Goal: Find contact information: Find contact information

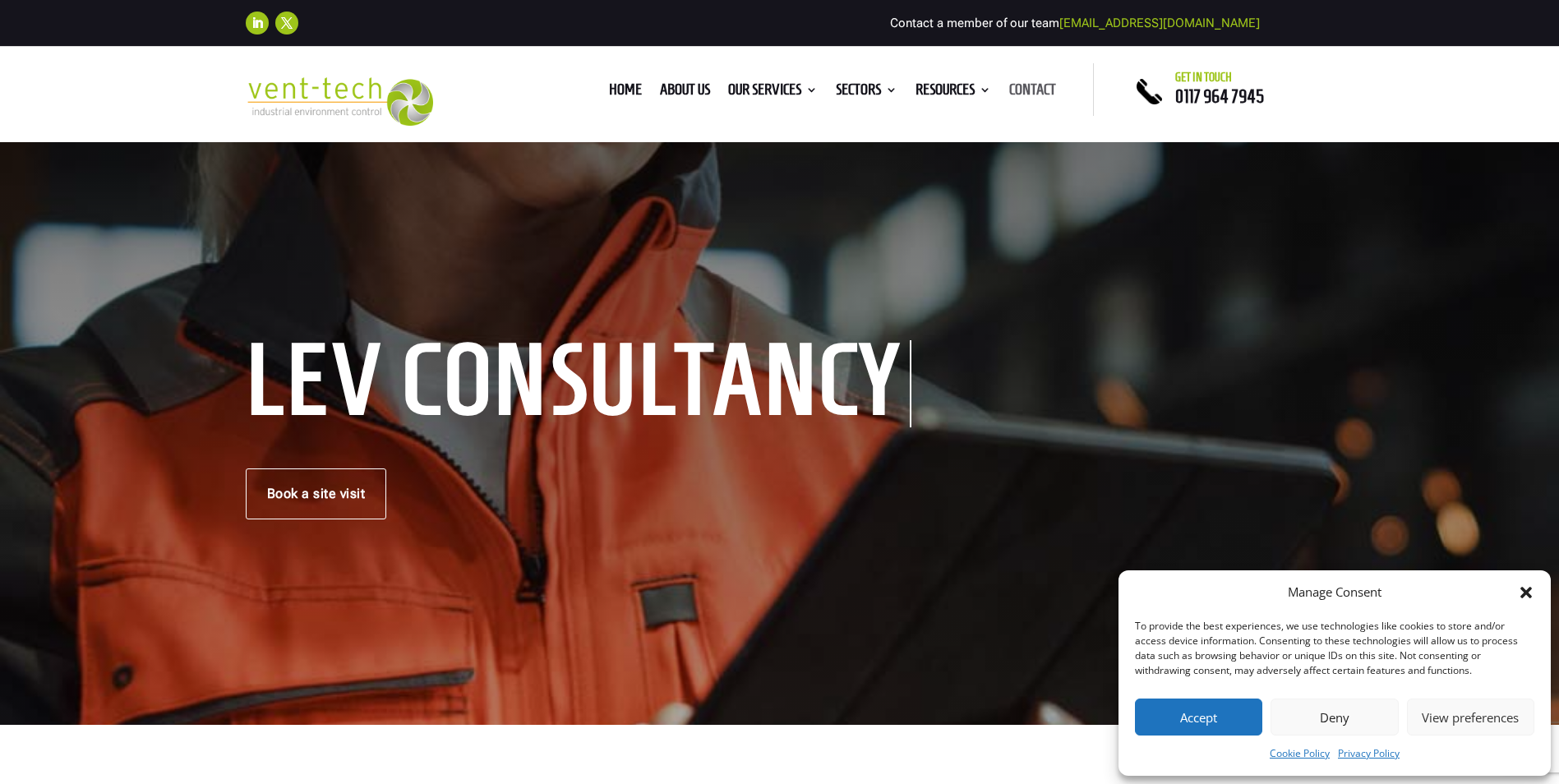
click at [1038, 87] on link "Contact" at bounding box center [1032, 93] width 47 height 18
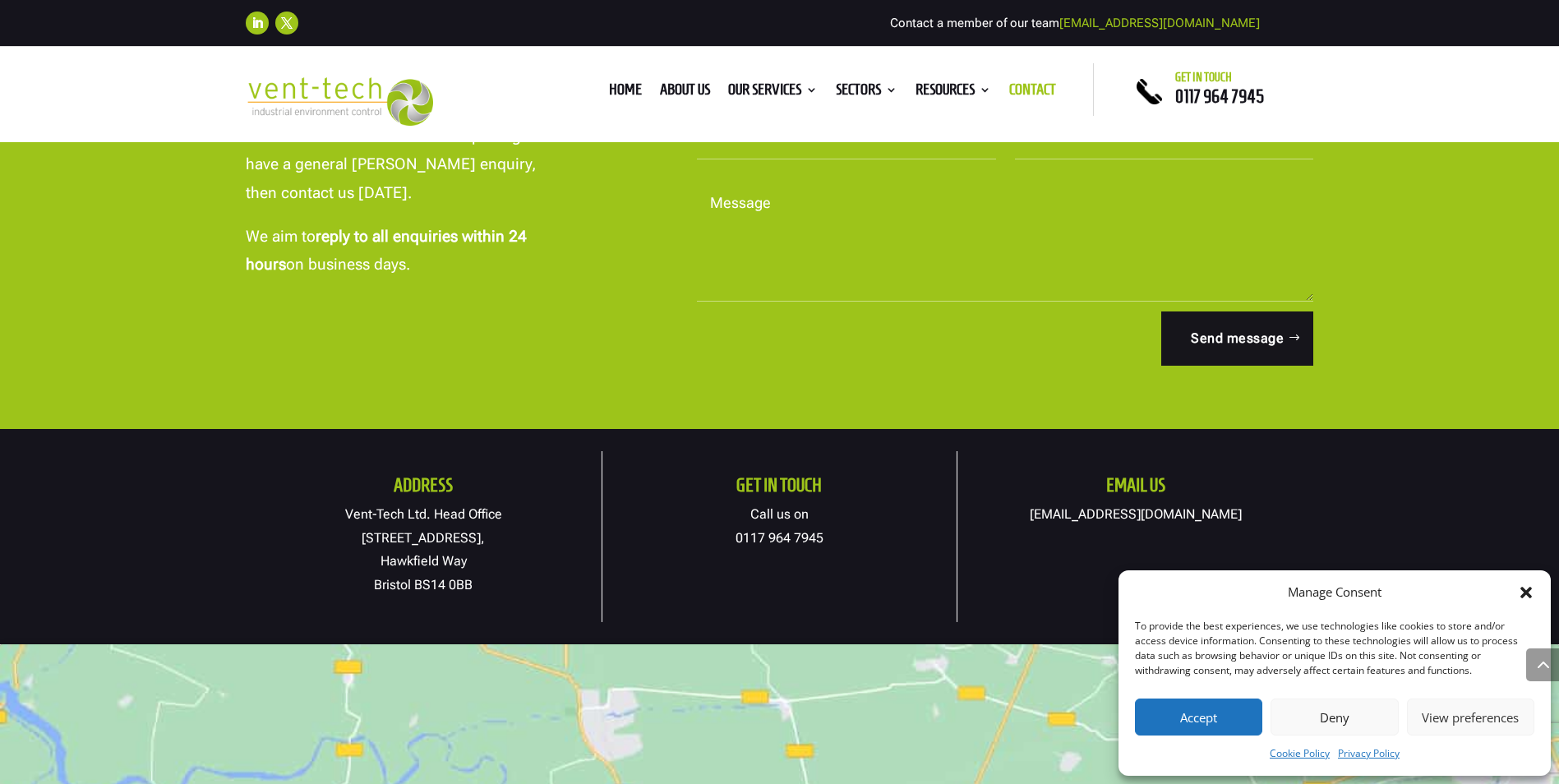
scroll to position [740, 0]
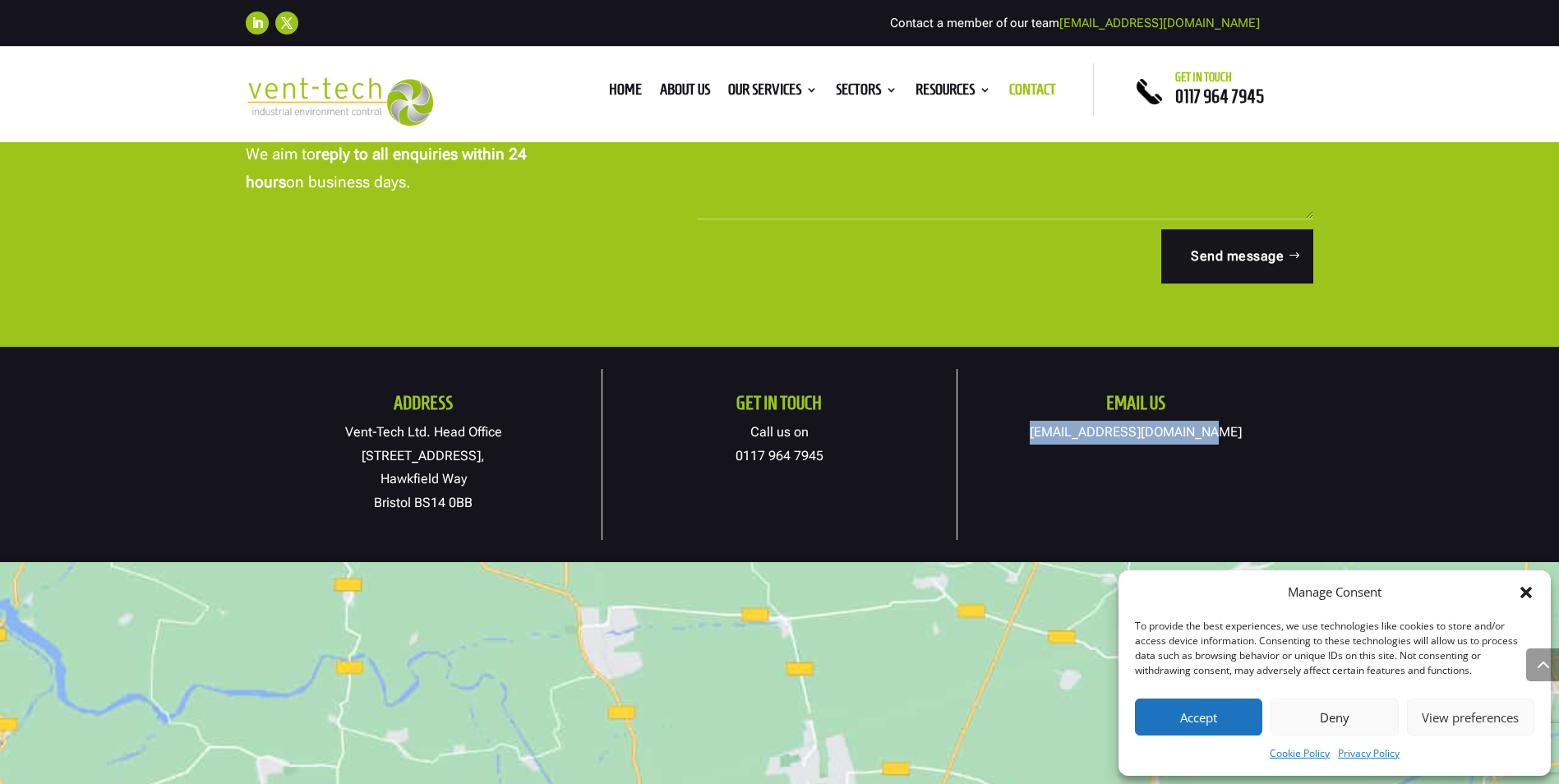
drag, startPoint x: 1055, startPoint y: 432, endPoint x: 1235, endPoint y: 429, distance: 180.0
click at [1235, 429] on p "[EMAIL_ADDRESS][DOMAIN_NAME]" at bounding box center [1136, 432] width 356 height 23
copy link "[EMAIL_ADDRESS][DOMAIN_NAME]"
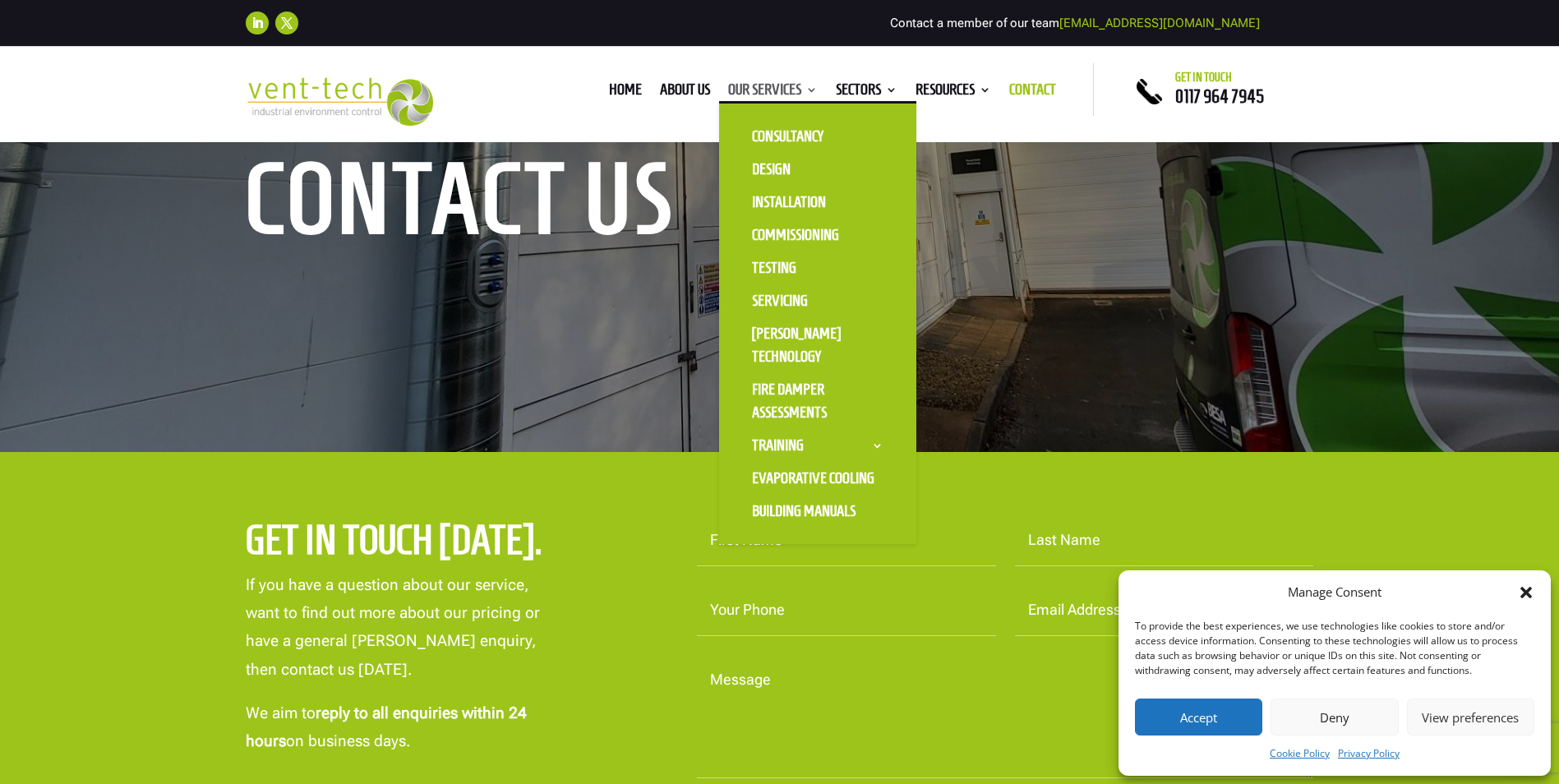
scroll to position [164, 0]
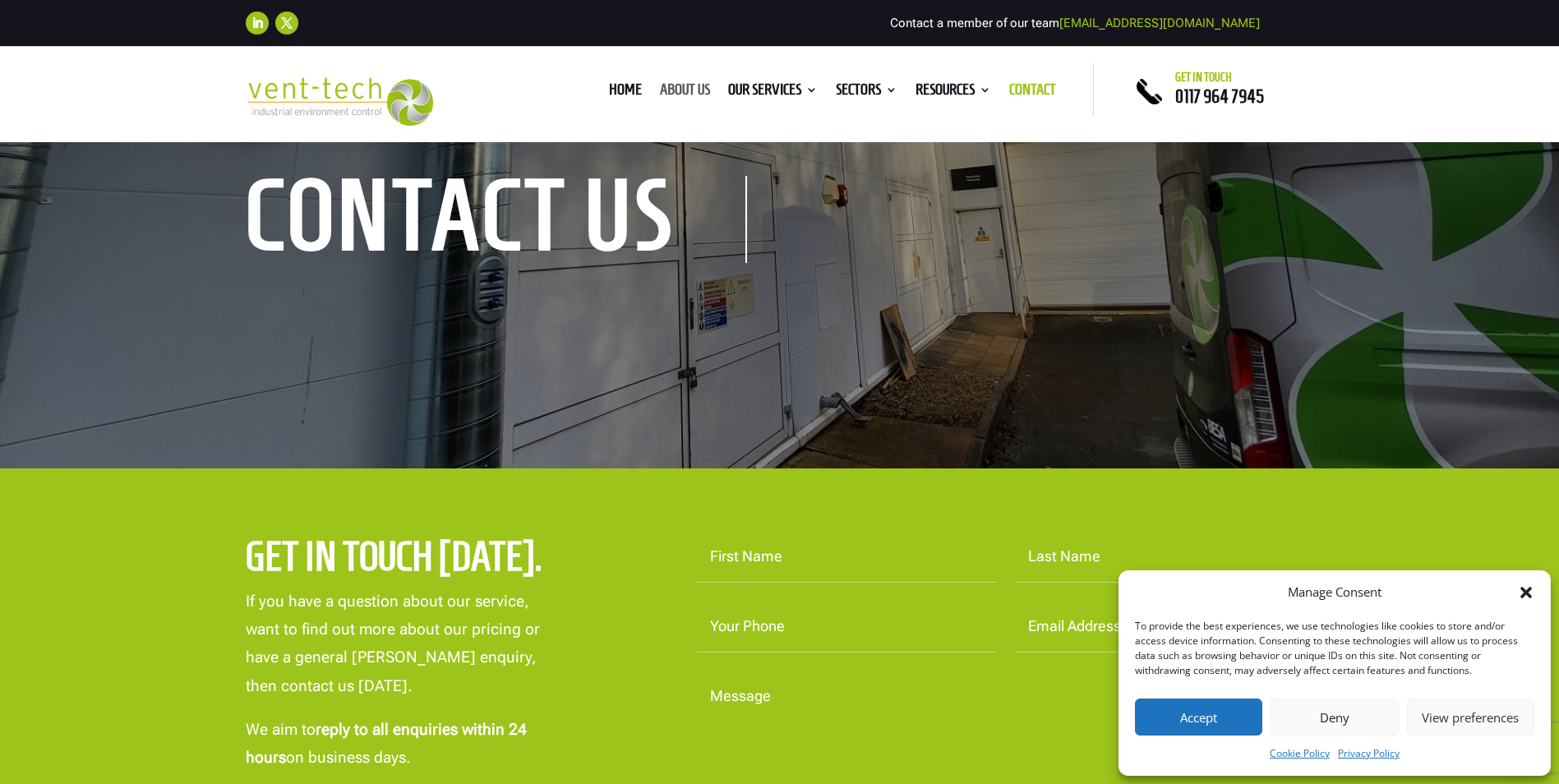
click at [699, 90] on link "About us" at bounding box center [685, 93] width 50 height 18
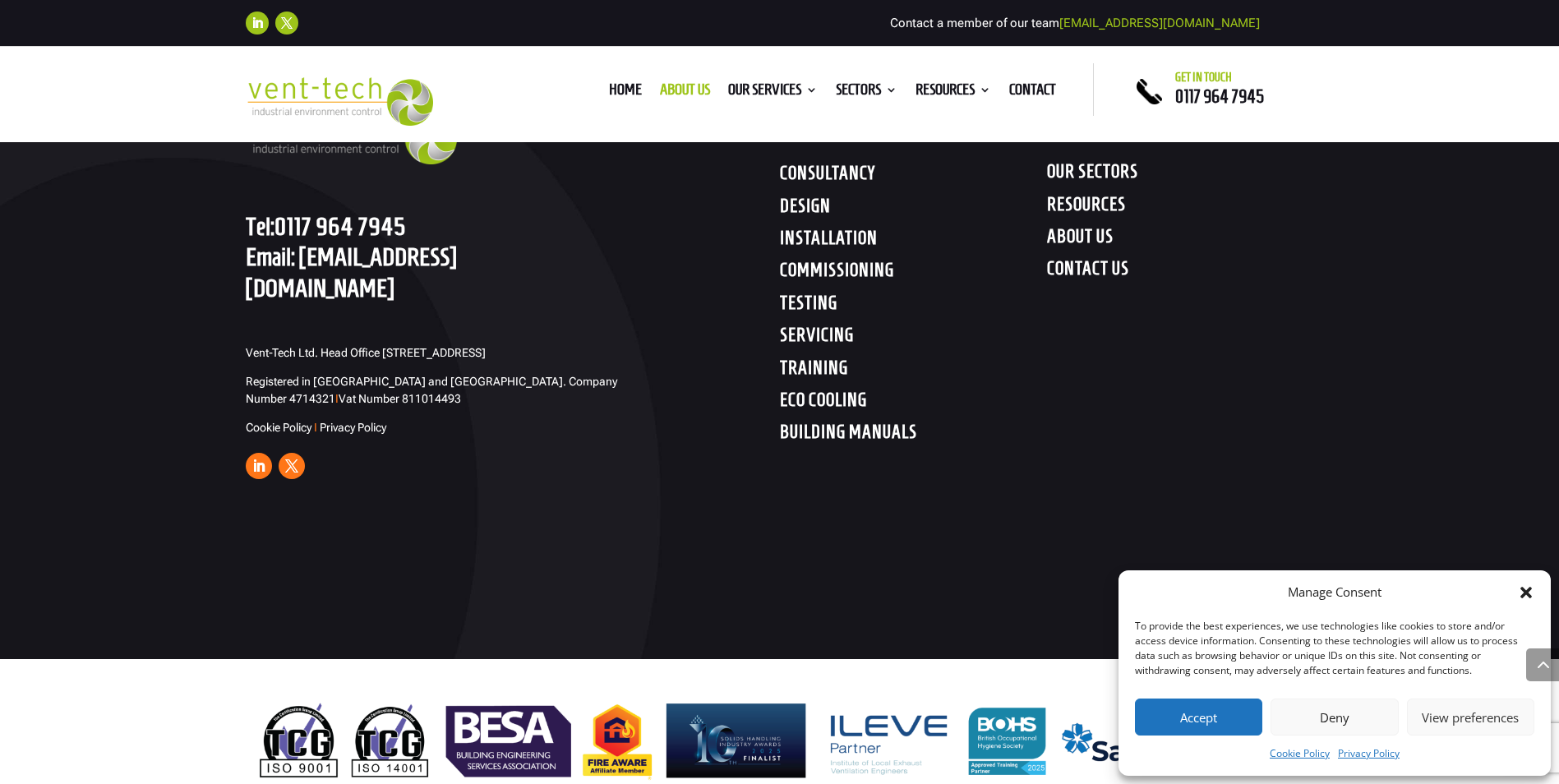
scroll to position [5253, 0]
